Goal: Information Seeking & Learning: Learn about a topic

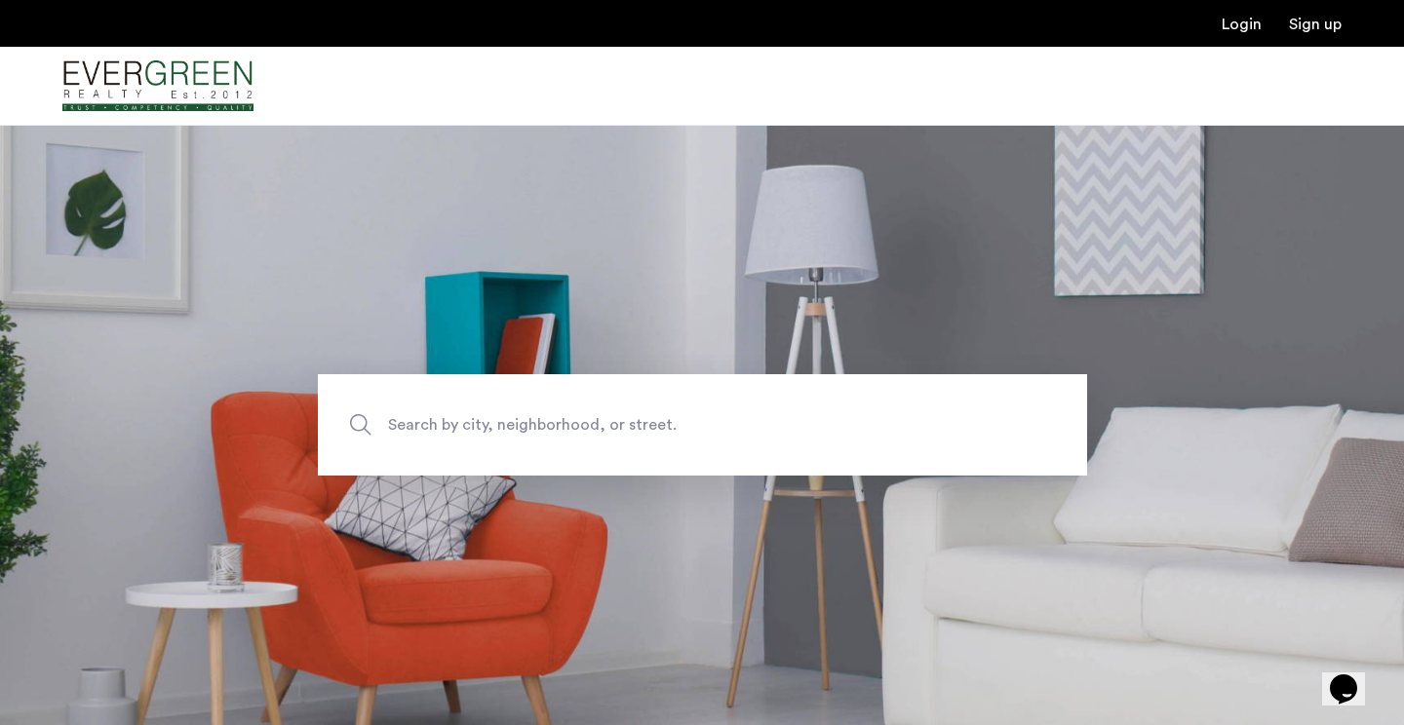
click at [490, 428] on span "Search by city, neighborhood, or street." at bounding box center [657, 425] width 538 height 26
click at [490, 428] on input "Search by city, neighborhood, or street." at bounding box center [702, 424] width 769 height 101
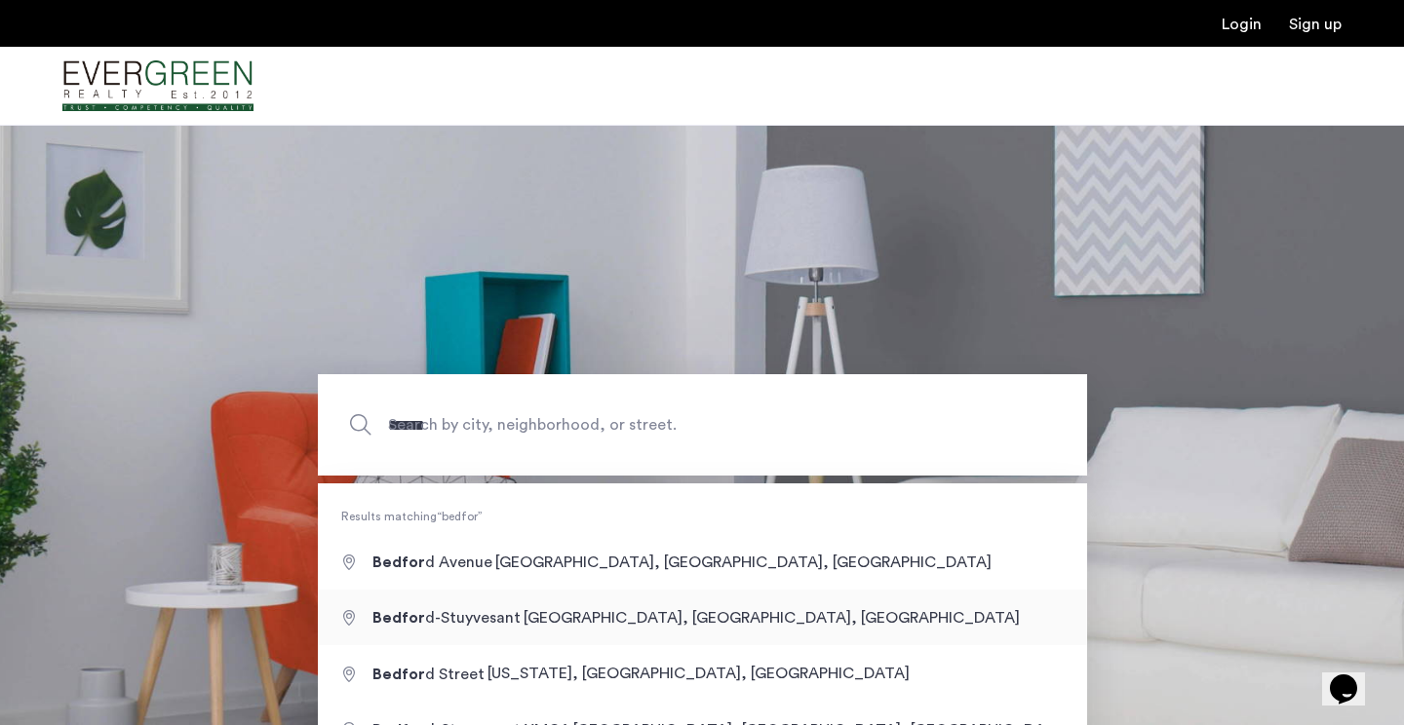
type input "**********"
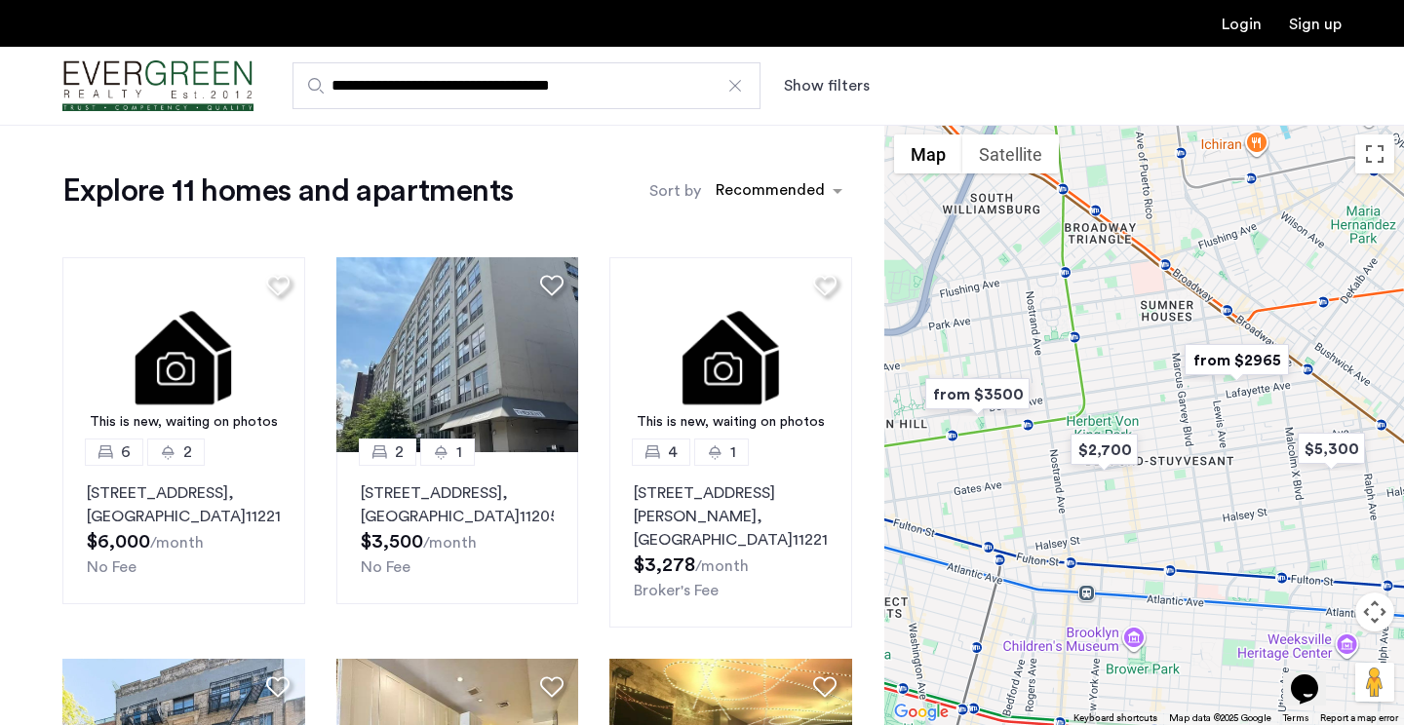
click at [665, 189] on label "Sort by" at bounding box center [675, 190] width 52 height 23
click at [715, 189] on input "Sort by" at bounding box center [715, 194] width 0 height 14
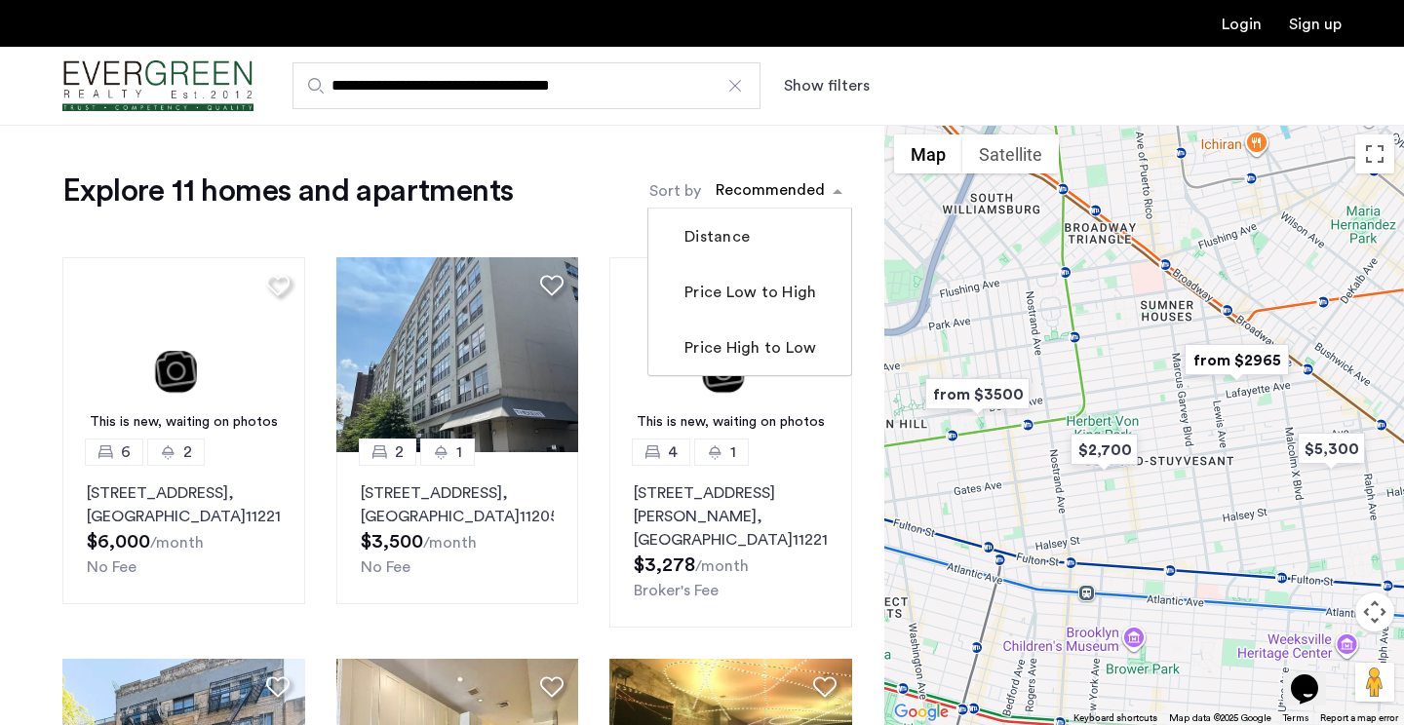
click at [816, 191] on div "sort-apartment" at bounding box center [769, 193] width 115 height 26
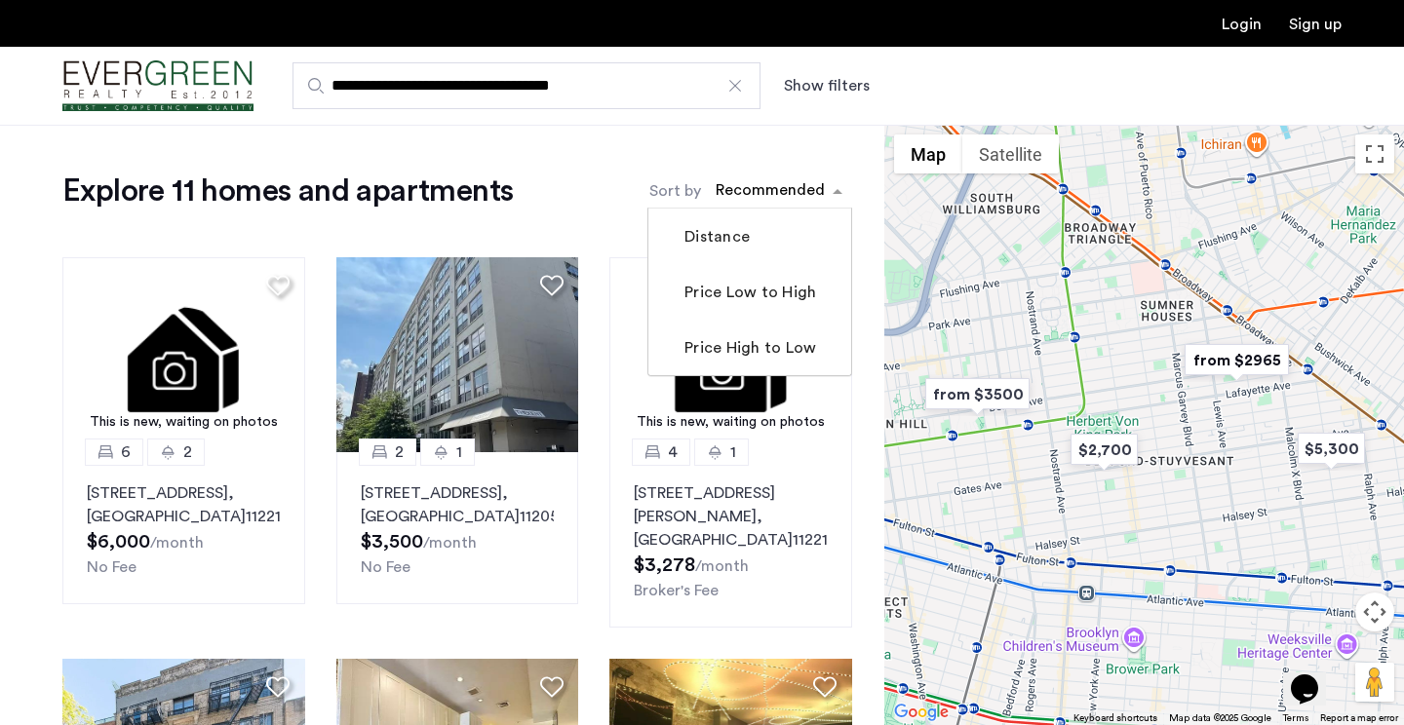
click at [592, 205] on div "Explore 11 homes and apartments Sort by Recommended Distance Price Low to High …" at bounding box center [456, 191] width 789 height 39
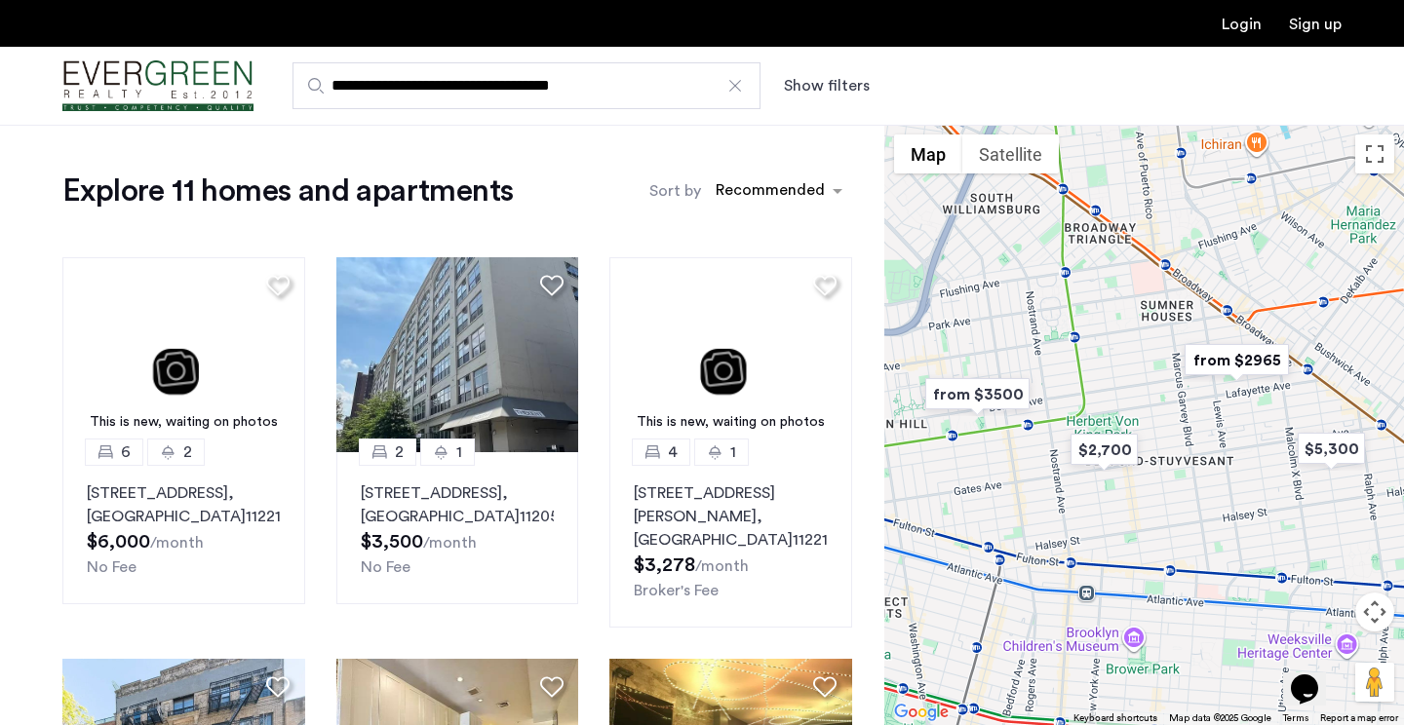
click at [593, 177] on div "Explore 11 homes and apartments Sort by Recommended" at bounding box center [456, 191] width 789 height 39
